Goal: Information Seeking & Learning: Learn about a topic

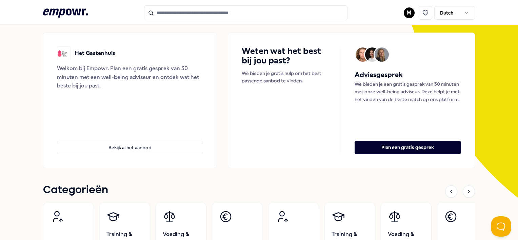
scroll to position [68, 0]
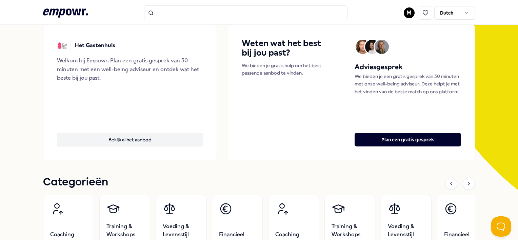
click at [134, 141] on button "Bekijk al het aanbod" at bounding box center [130, 140] width 146 height 14
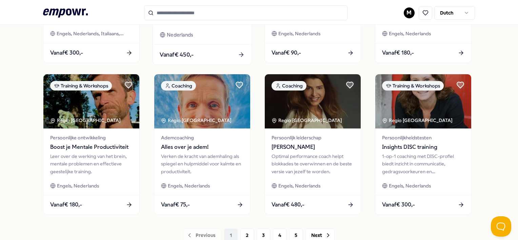
scroll to position [349, 0]
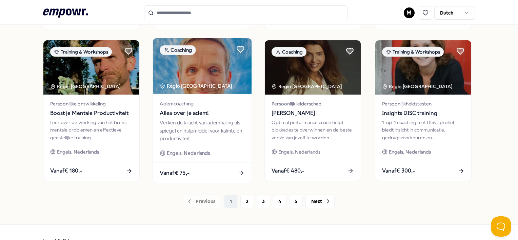
click at [188, 114] on span "Alles over je adem!" at bounding box center [202, 113] width 85 height 9
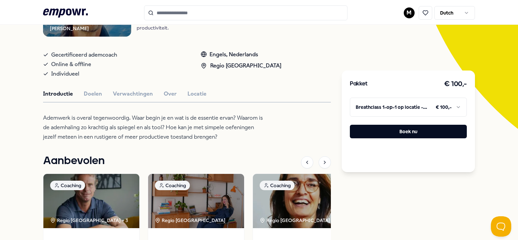
scroll to position [145, 0]
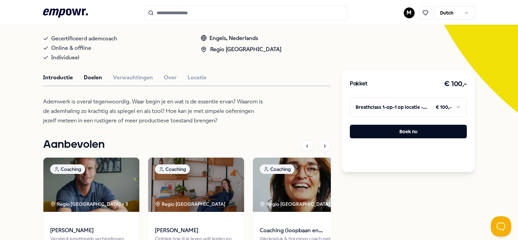
click at [91, 76] on button "Doelen" at bounding box center [93, 77] width 18 height 9
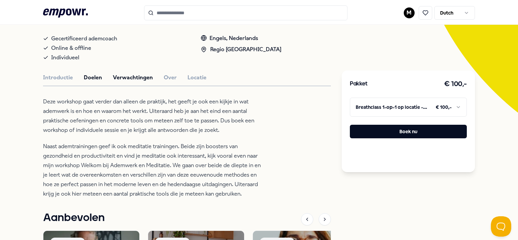
click at [137, 73] on button "Verwachtingen" at bounding box center [133, 77] width 40 height 9
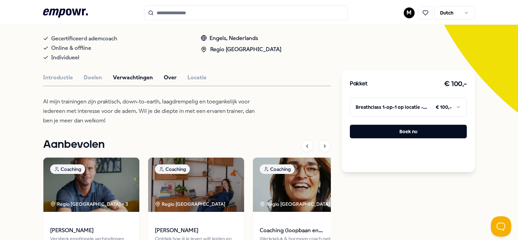
click at [164, 73] on button "Over" at bounding box center [170, 77] width 13 height 9
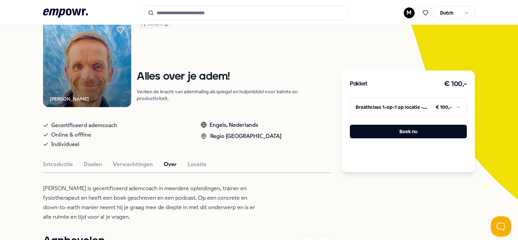
scroll to position [0, 0]
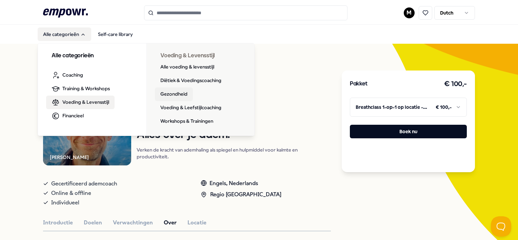
click at [167, 95] on link "Gezondheid" at bounding box center [174, 95] width 38 height 14
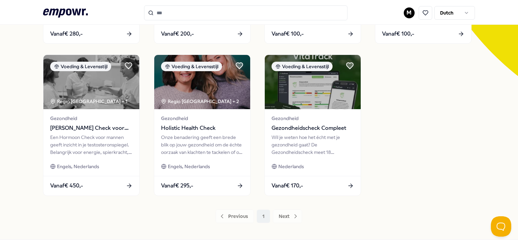
scroll to position [214, 0]
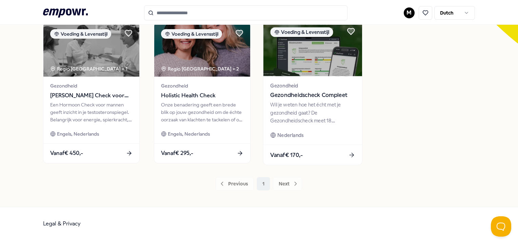
click at [293, 111] on div "Wil je weten hoe het écht met je gezondheid gaat? De Gezondheidscheck meet 18 b…" at bounding box center [312, 112] width 85 height 23
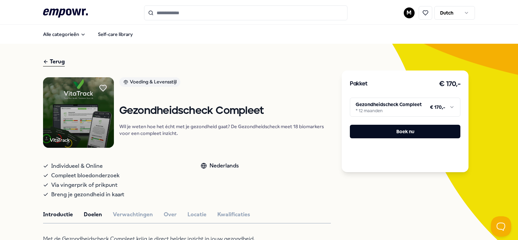
click at [93, 210] on button "Doelen" at bounding box center [93, 214] width 18 height 9
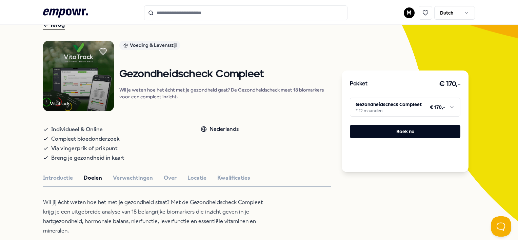
scroll to position [68, 0]
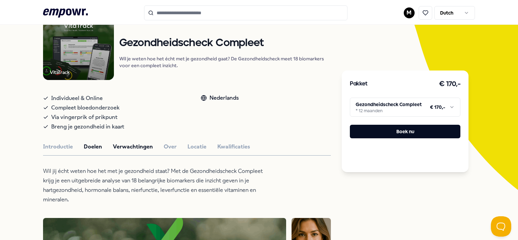
click at [125, 147] on button "Verwachtingen" at bounding box center [133, 146] width 40 height 9
click at [169, 147] on button "Over" at bounding box center [170, 146] width 13 height 9
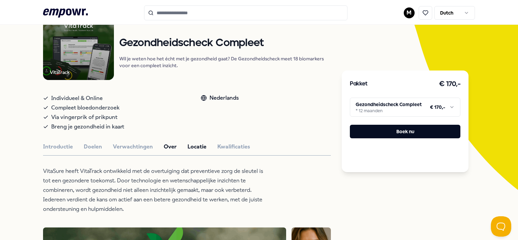
click at [194, 147] on button "Locatie" at bounding box center [197, 146] width 19 height 9
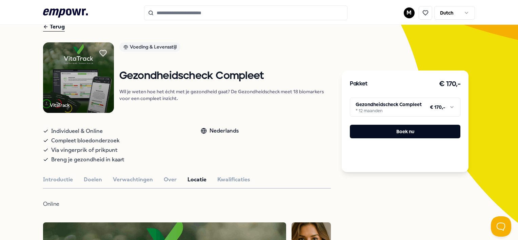
scroll to position [0, 0]
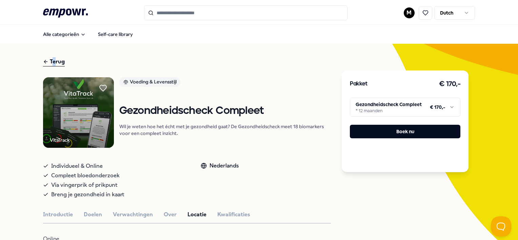
click at [55, 63] on div "Terug" at bounding box center [54, 61] width 22 height 9
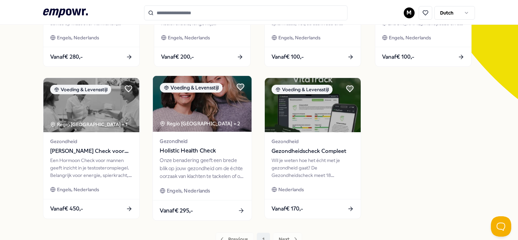
scroll to position [170, 0]
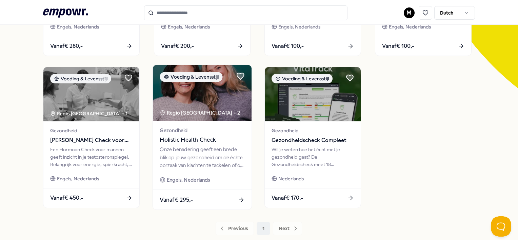
click at [193, 155] on div "Onze benadering geeft een brede blik op jouw gezondheid om de échte oorzaak van…" at bounding box center [202, 157] width 85 height 23
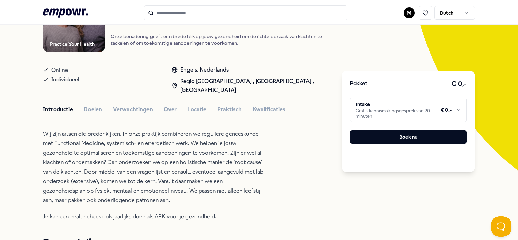
scroll to position [111, 0]
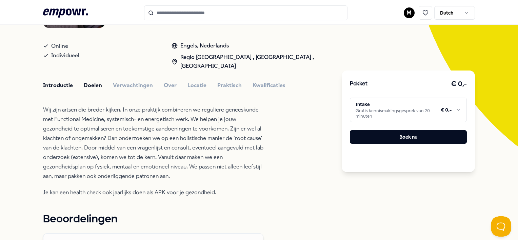
click at [95, 81] on button "Doelen" at bounding box center [93, 85] width 18 height 9
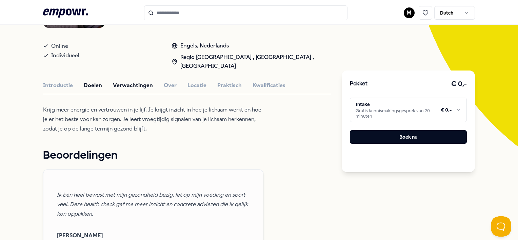
click at [134, 81] on button "Verwachtingen" at bounding box center [133, 85] width 40 height 9
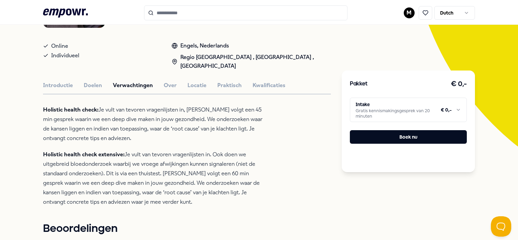
click at [175, 83] on div "Introductie Doelen Verwachtingen Over Locatie Praktisch Kwalificaties" at bounding box center [187, 85] width 288 height 9
click at [170, 83] on button "Over" at bounding box center [170, 85] width 13 height 9
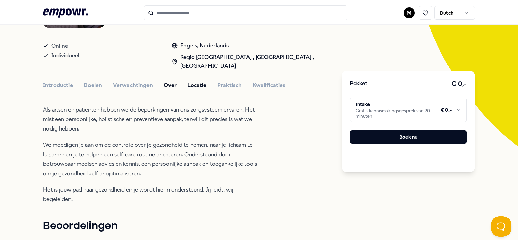
click at [202, 81] on button "Locatie" at bounding box center [197, 85] width 19 height 9
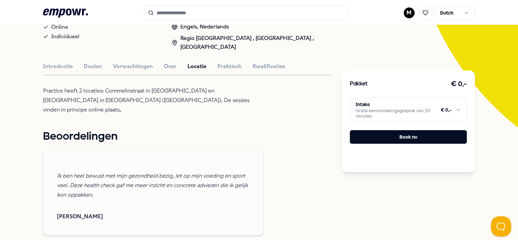
scroll to position [145, 0]
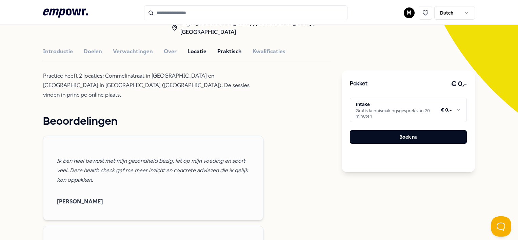
click at [222, 50] on button "Praktisch" at bounding box center [229, 51] width 24 height 9
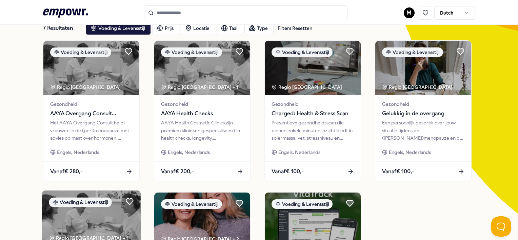
scroll to position [77, 0]
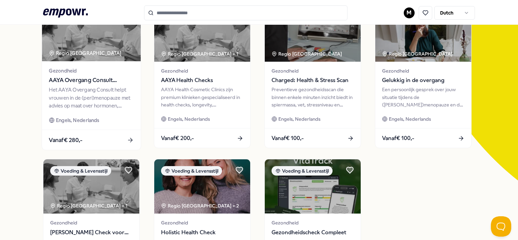
click at [99, 101] on div "Het AAYA Overgang Consult helpt vrouwen in de (peri)menopauze met advies op maa…" at bounding box center [91, 97] width 85 height 23
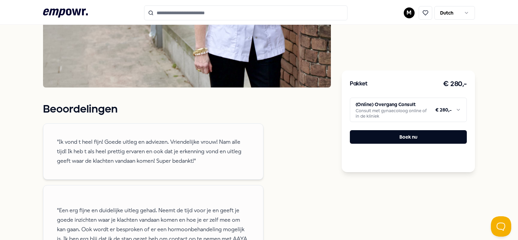
scroll to position [518, 0]
